Goal: Check status: Check status

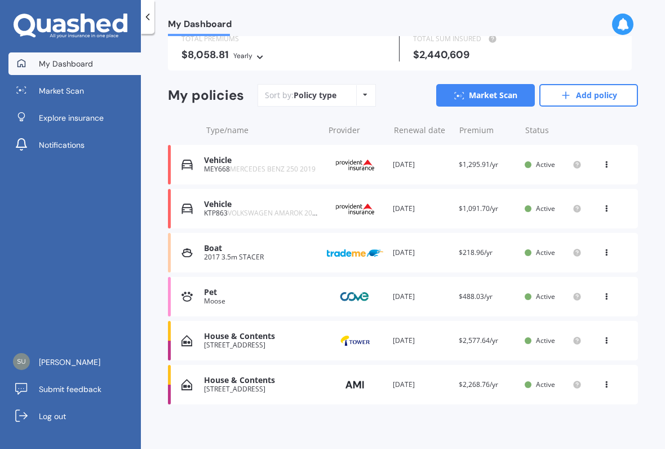
scroll to position [82, 0]
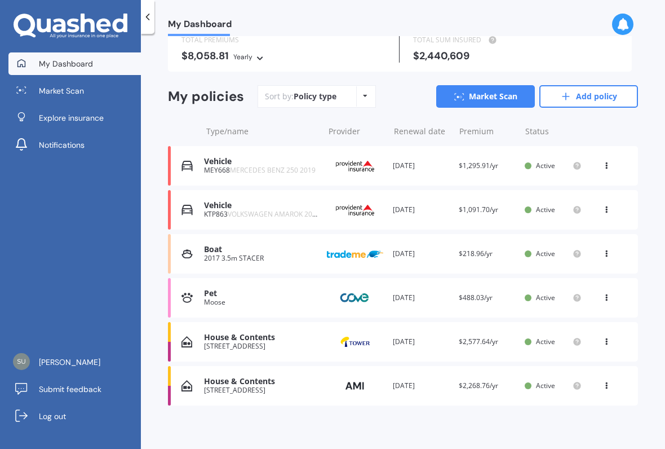
click at [216, 210] on div "KTP863 VOLKSWAGEN AMAROK 2016" at bounding box center [261, 214] width 114 height 8
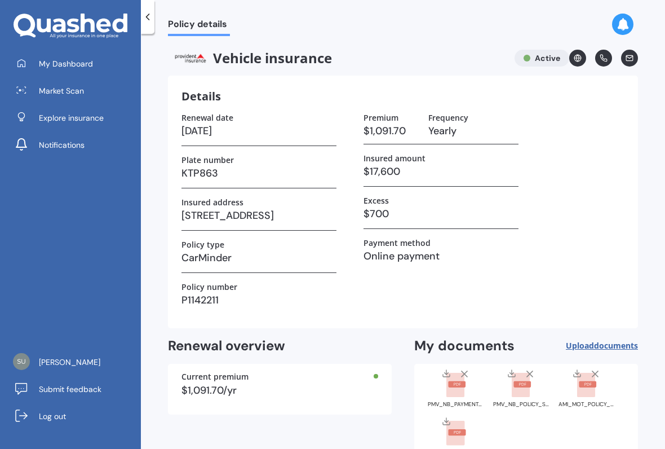
click at [147, 12] on icon at bounding box center [147, 16] width 11 height 11
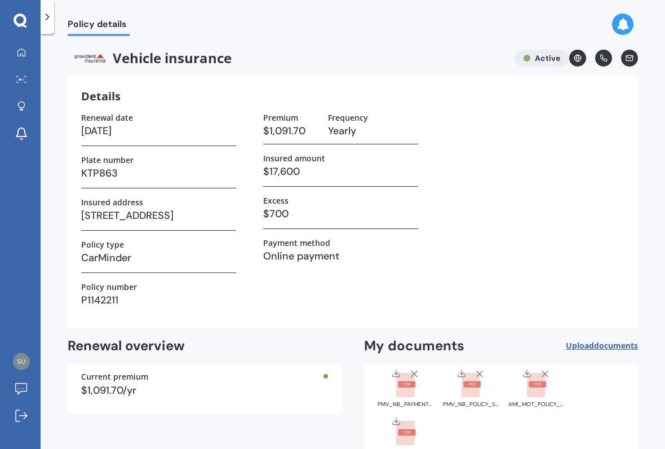
click at [52, 17] on icon at bounding box center [47, 16] width 11 height 11
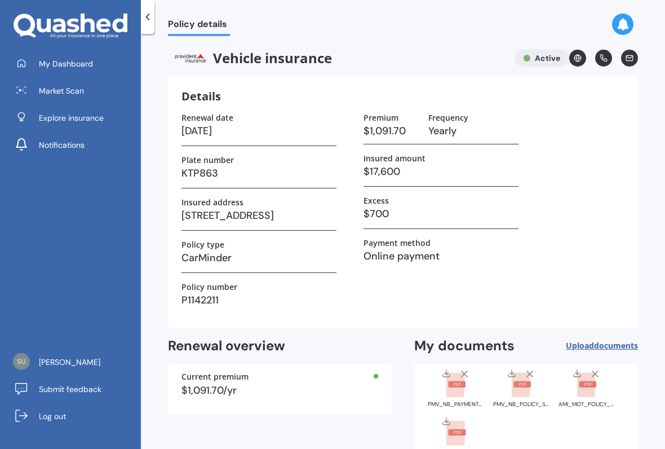
click at [86, 65] on span "My Dashboard" at bounding box center [66, 63] width 54 height 11
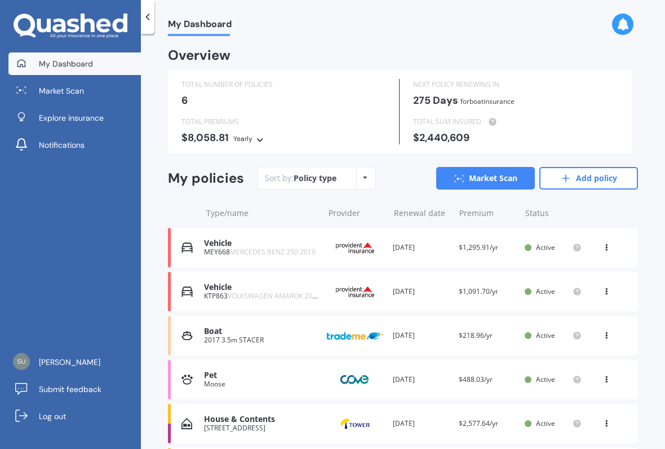
click at [241, 248] on span "MERCEDES BENZ 250 2019" at bounding box center [273, 252] width 86 height 10
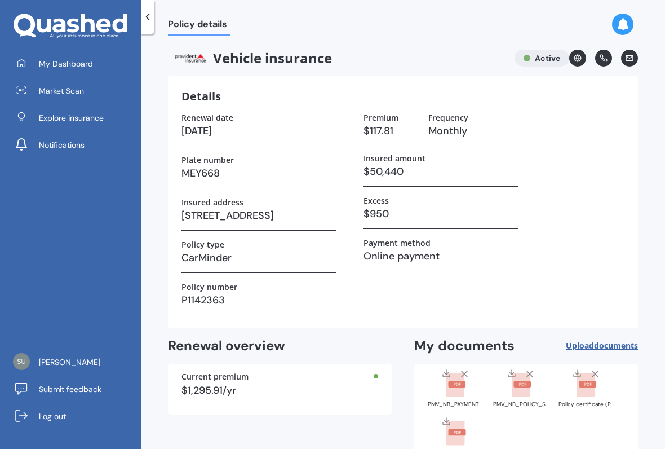
click at [69, 57] on link "My Dashboard" at bounding box center [74, 63] width 132 height 23
